Goal: Navigation & Orientation: Find specific page/section

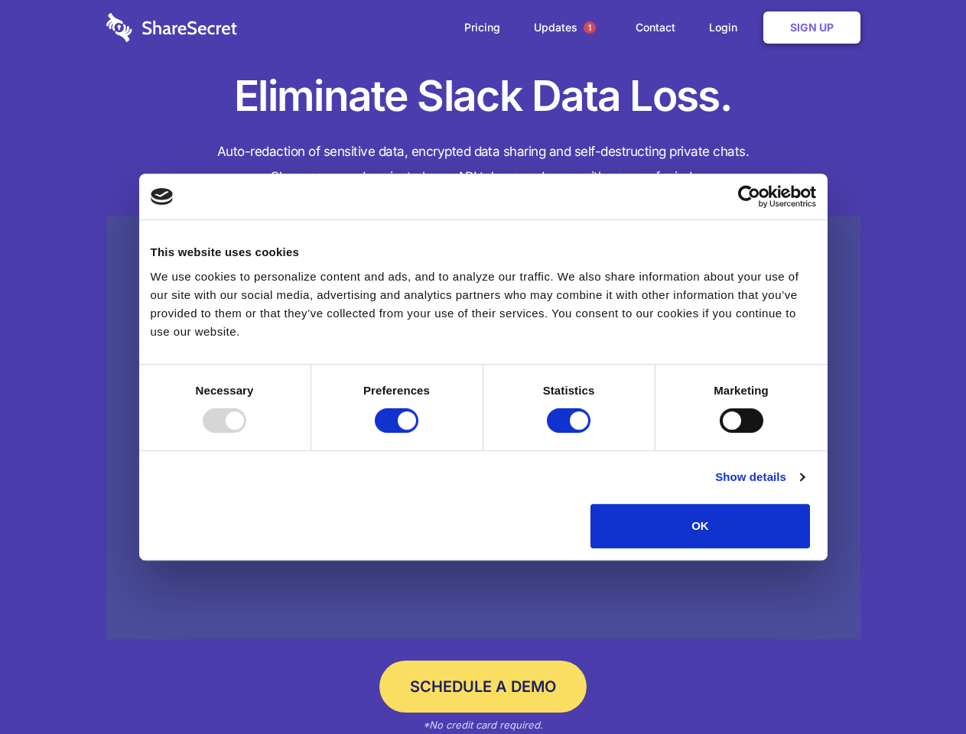
click at [246, 433] on div at bounding box center [225, 420] width 44 height 24
click at [418, 433] on input "Preferences" at bounding box center [397, 420] width 44 height 24
checkbox input "false"
click at [571, 433] on input "Statistics" at bounding box center [569, 420] width 44 height 24
checkbox input "false"
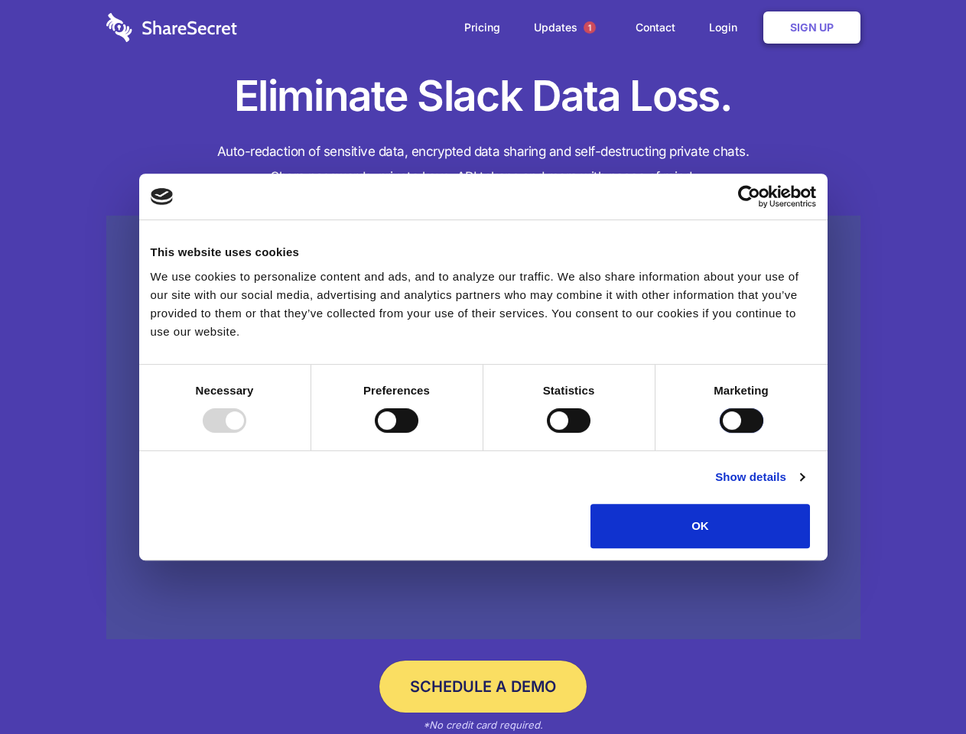
click at [720, 433] on input "Marketing" at bounding box center [742, 420] width 44 height 24
checkbox input "true"
click at [804, 486] on link "Show details" at bounding box center [759, 477] width 89 height 18
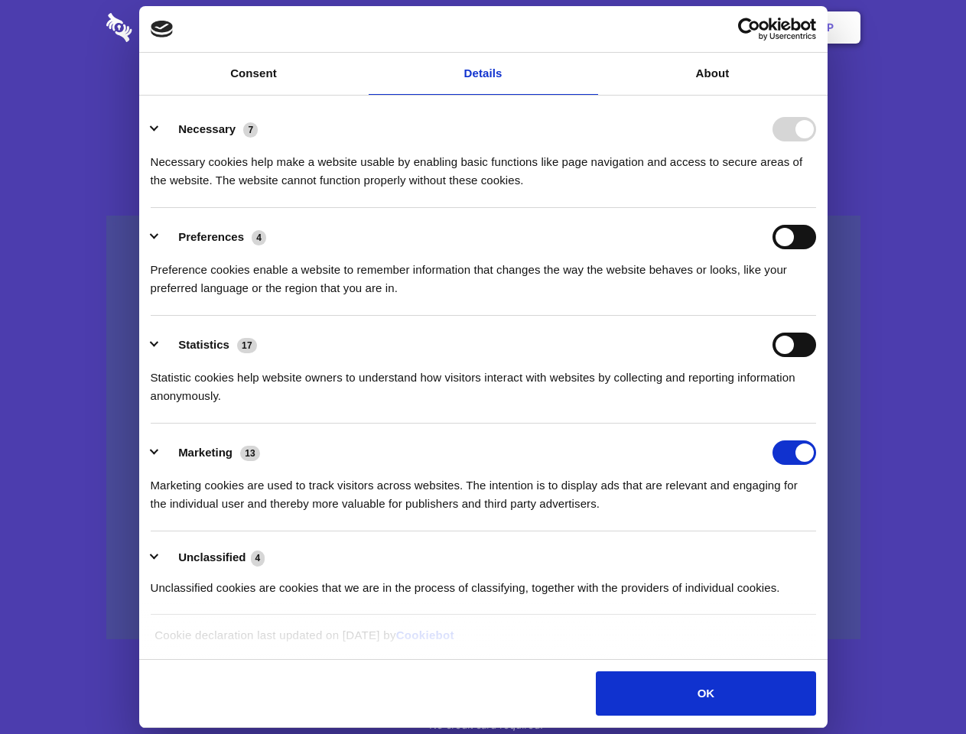
click at [816, 208] on li "Necessary 7 Necessary cookies help make a website usable by enabling basic func…" at bounding box center [483, 154] width 665 height 108
click at [589, 28] on span "1" at bounding box center [590, 27] width 12 height 12
